Goal: Task Accomplishment & Management: Complete application form

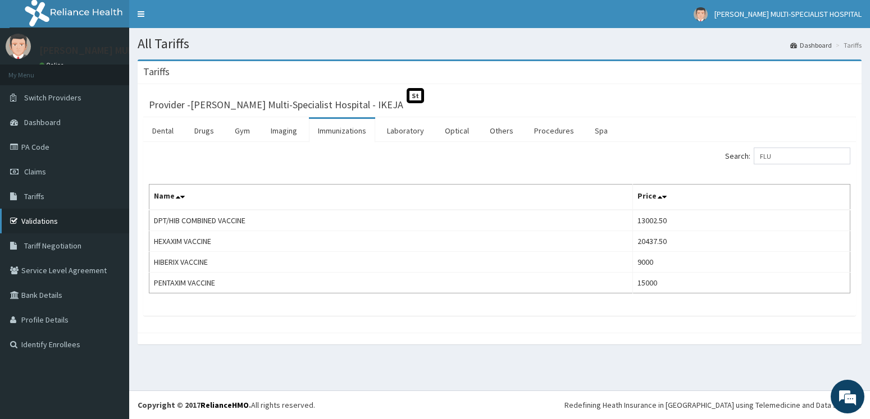
click at [48, 217] on link "Validations" at bounding box center [64, 221] width 129 height 25
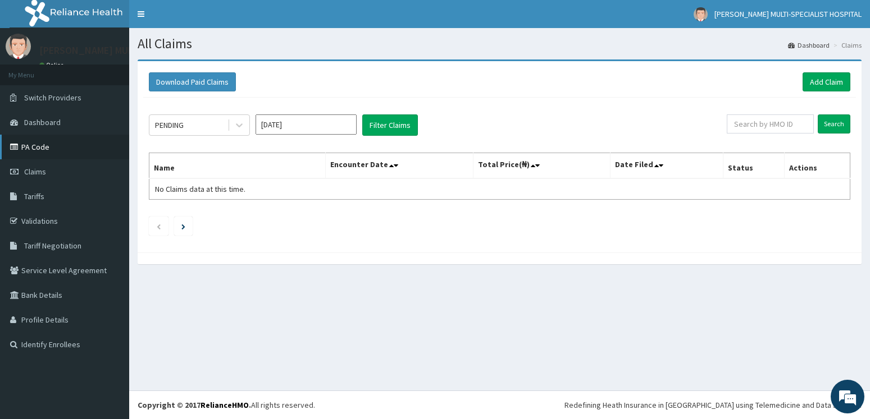
click at [44, 151] on link "PA Code" at bounding box center [64, 147] width 129 height 25
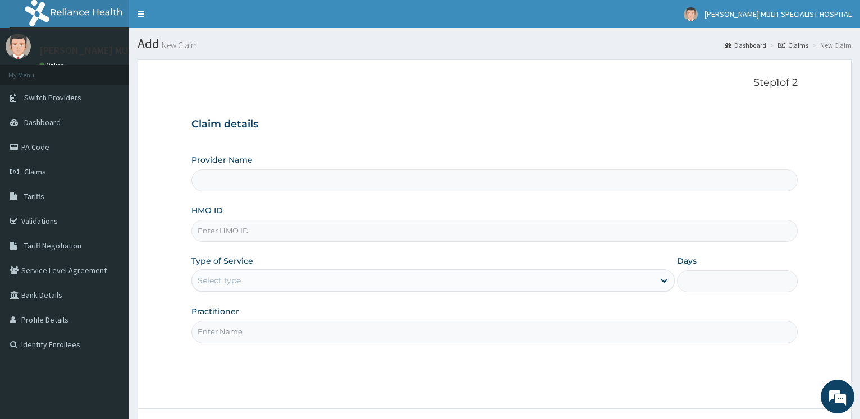
click at [240, 232] on input "HMO ID" at bounding box center [494, 231] width 606 height 22
type input "Reddington Multi-Specialist Hospital - IKEJA"
type input "TNO/10044/F"
click at [219, 282] on div "Select type" at bounding box center [219, 280] width 43 height 11
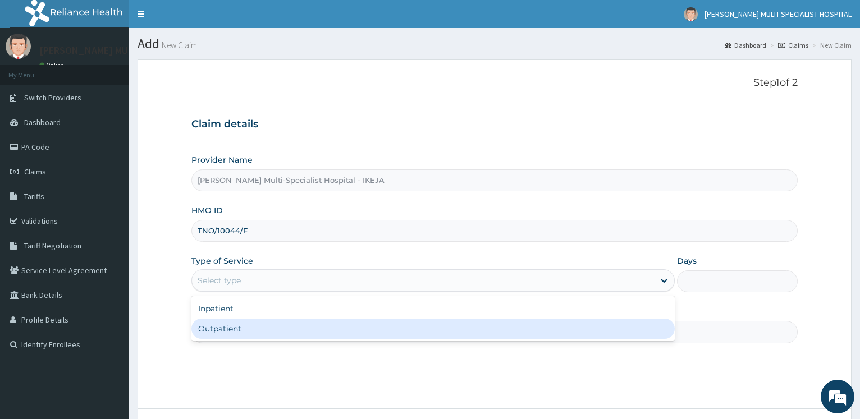
scroll to position [90, 0]
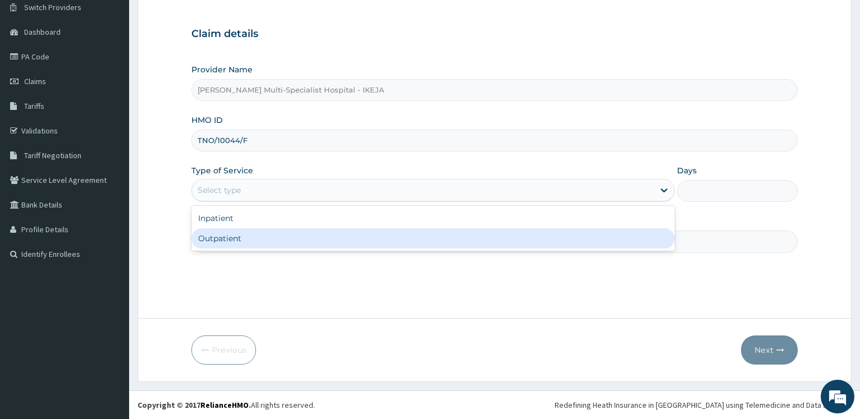
click at [228, 240] on div "Outpatient" at bounding box center [432, 238] width 483 height 20
type input "1"
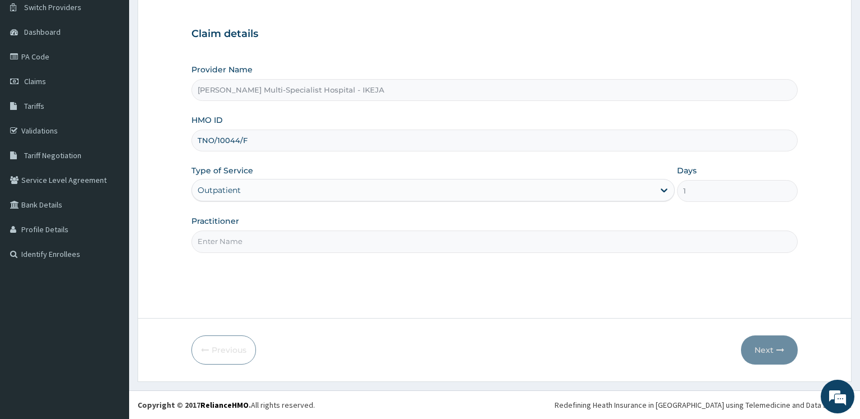
click at [228, 242] on input "Practitioner" at bounding box center [494, 242] width 606 height 22
type input "d"
type input "Dr OLonade"
click at [771, 350] on button "Next" at bounding box center [769, 350] width 57 height 29
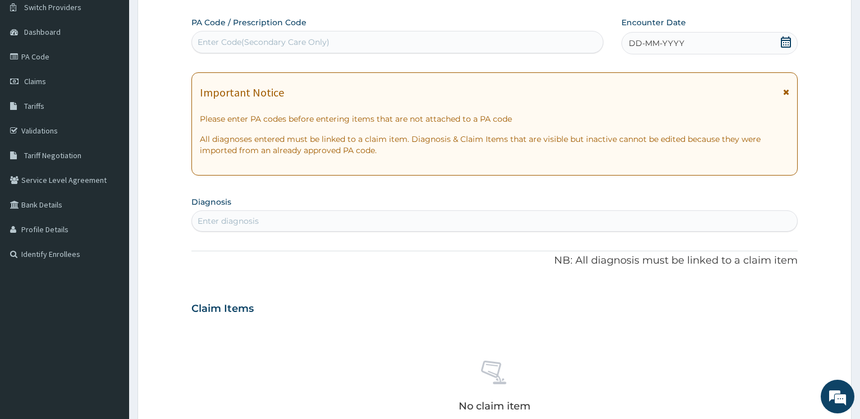
click at [251, 47] on div "Enter Code(Secondary Care Only)" at bounding box center [264, 41] width 132 height 11
paste input "PA/6F28C9"
type input "PA/6F28C9"
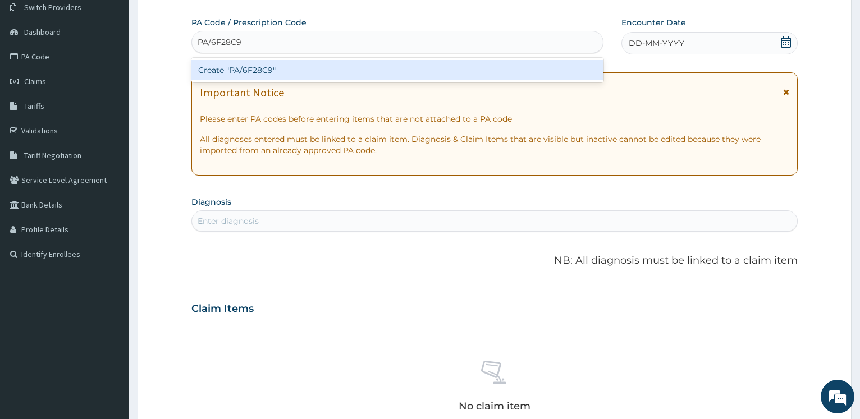
click at [257, 68] on div "Create "PA/6F28C9"" at bounding box center [396, 70] width 411 height 20
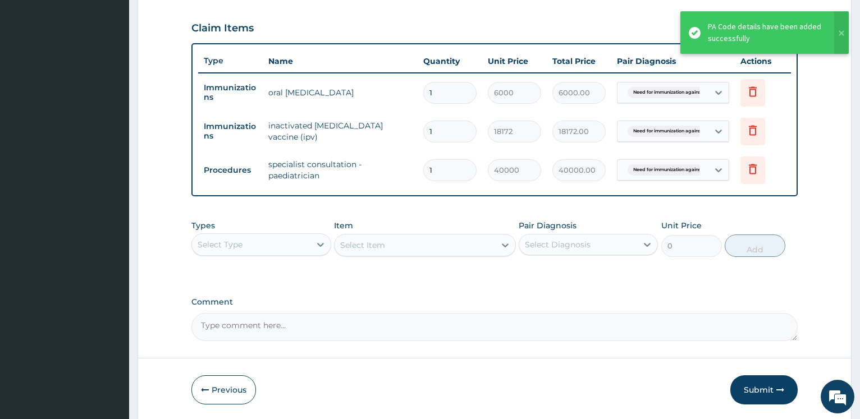
scroll to position [392, 0]
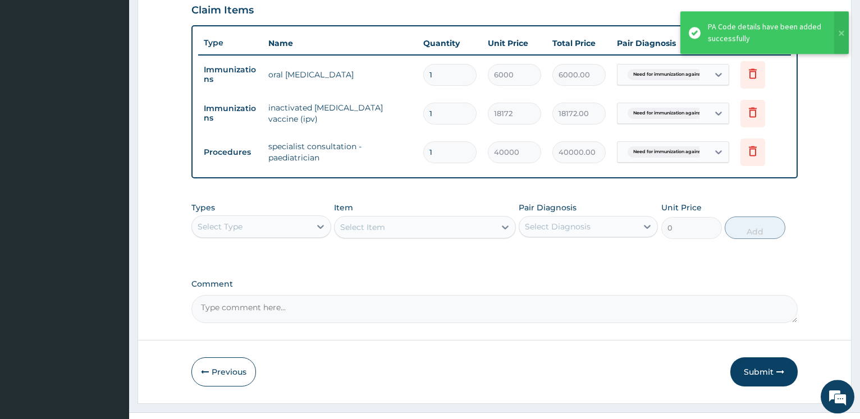
drag, startPoint x: 752, startPoint y: 371, endPoint x: 700, endPoint y: 267, distance: 116.0
click at [752, 371] on button "Submit" at bounding box center [763, 372] width 67 height 29
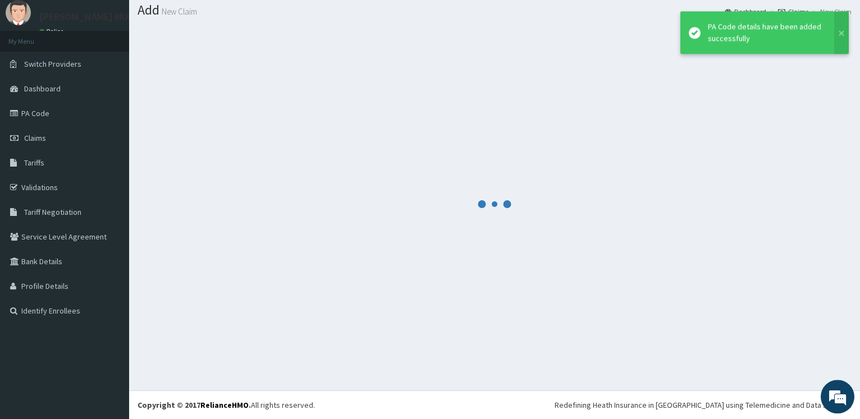
scroll to position [34, 0]
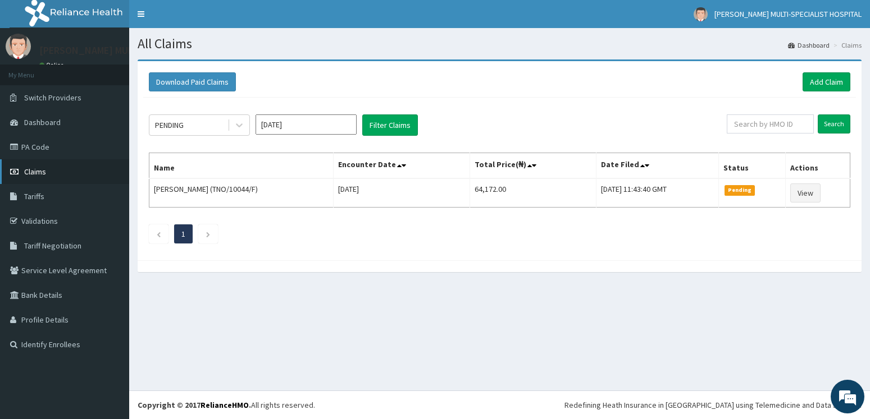
click at [36, 168] on span "Claims" at bounding box center [35, 172] width 22 height 10
click at [60, 148] on link "PA Code" at bounding box center [64, 147] width 129 height 25
